Goal: Information Seeking & Learning: Find specific fact

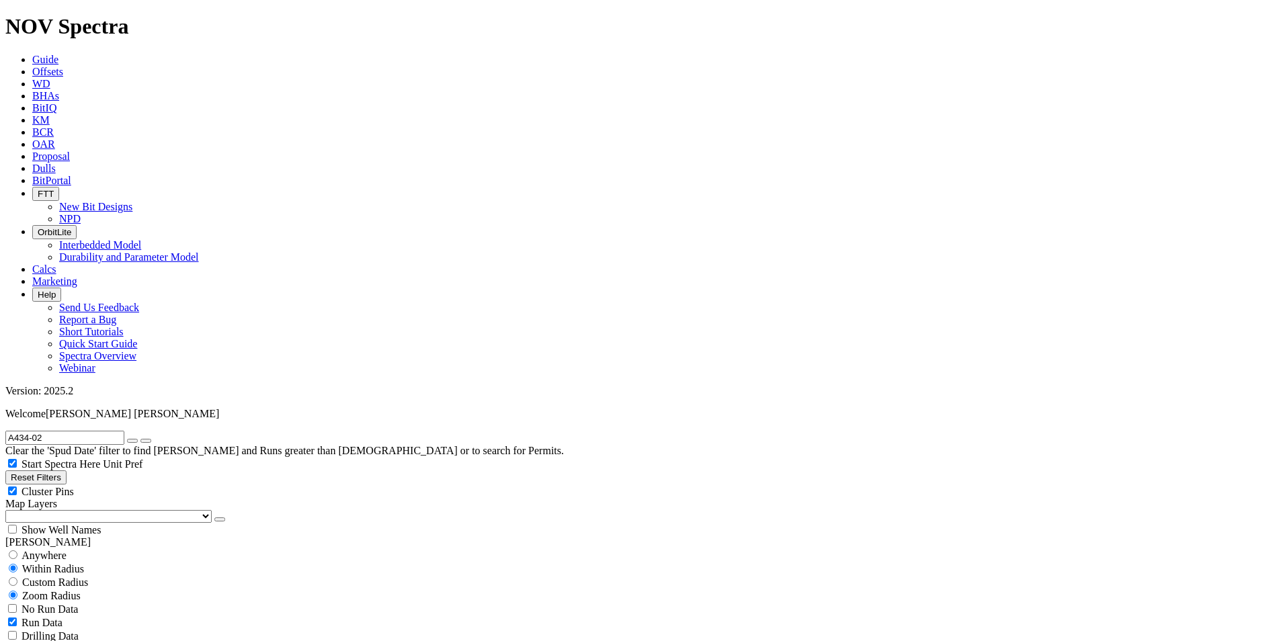
scroll to position [426, 0]
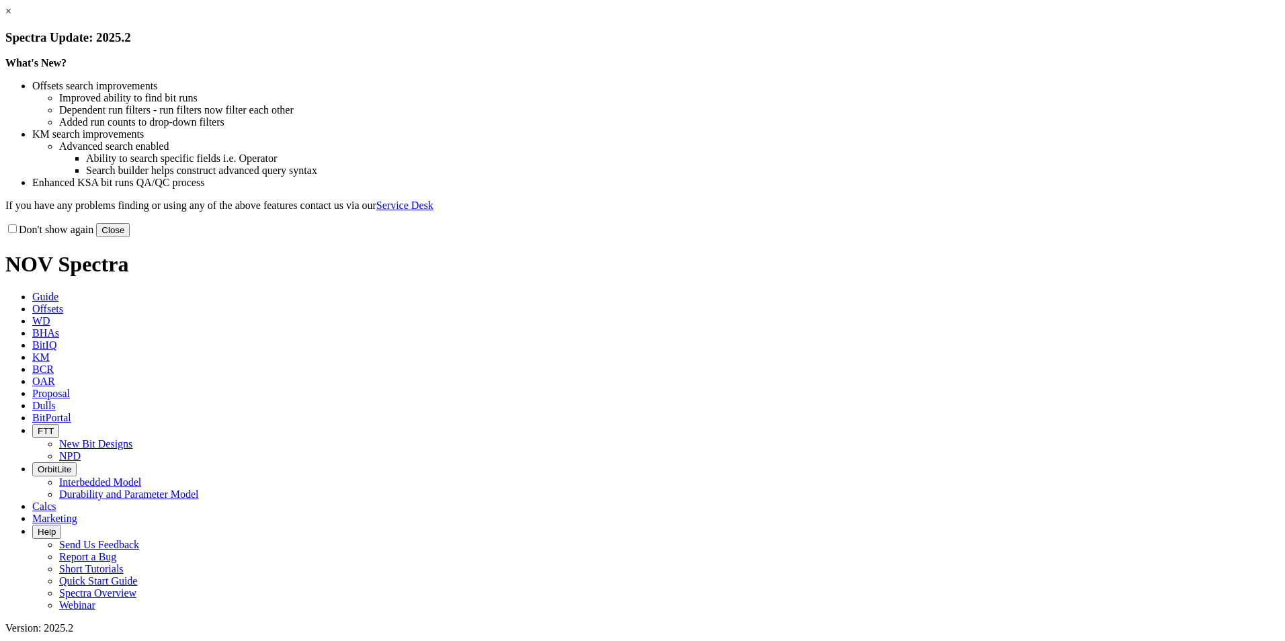
click at [130, 237] on button "Close" at bounding box center [113, 230] width 34 height 14
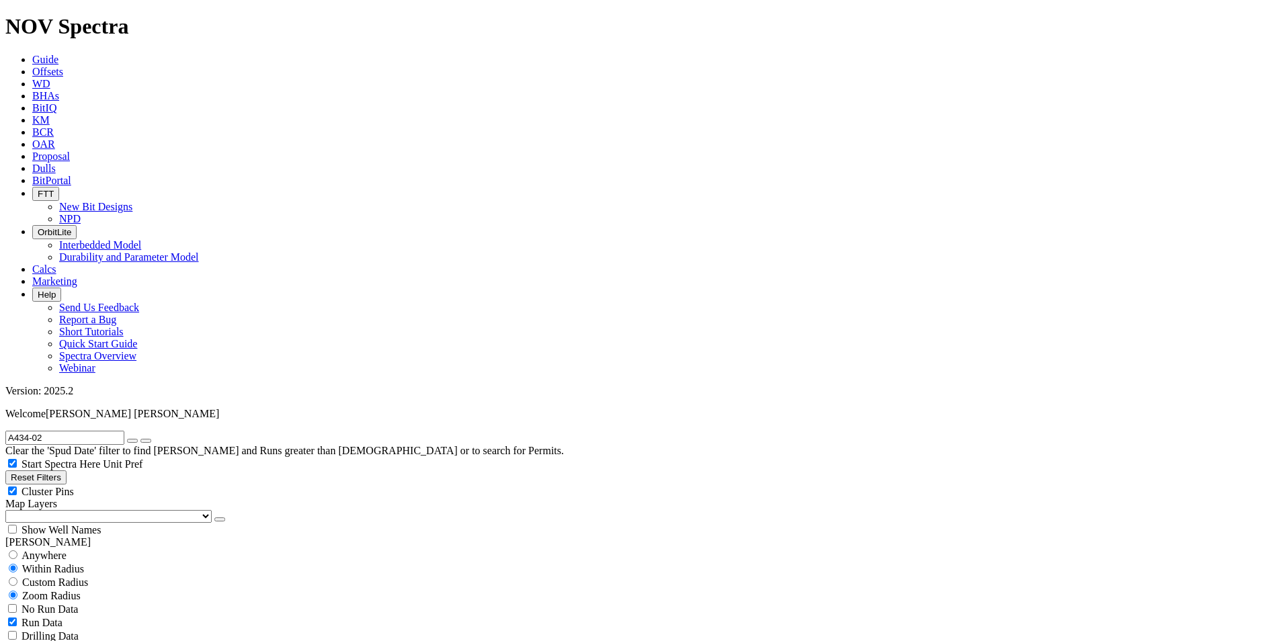
scroll to position [426, 0]
